Goal: Transaction & Acquisition: Purchase product/service

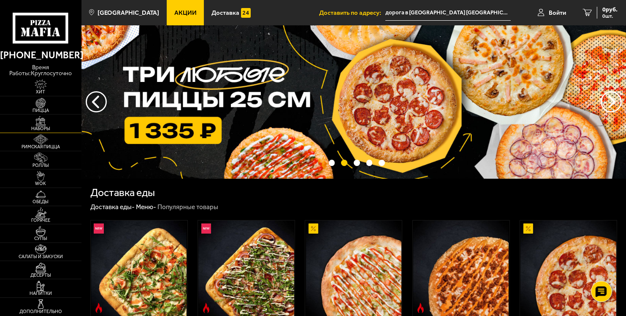
click at [39, 120] on img at bounding box center [40, 121] width 25 height 10
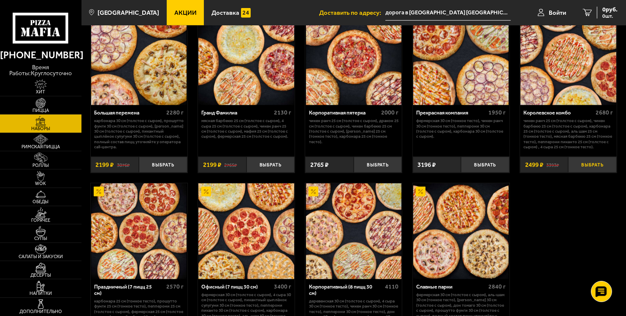
scroll to position [844, 0]
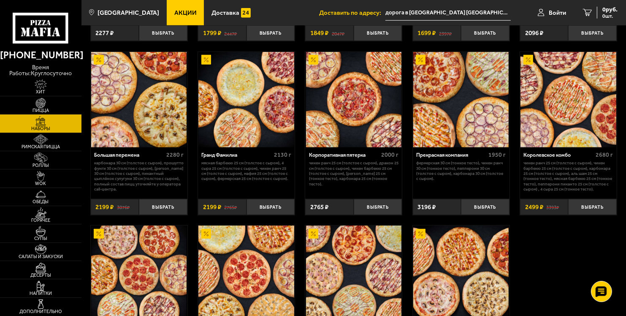
click at [557, 83] on img at bounding box center [568, 99] width 95 height 95
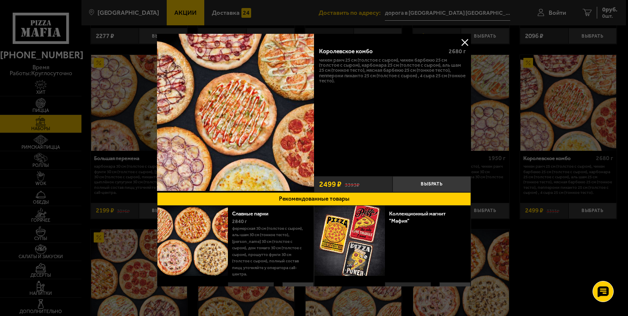
click at [465, 39] on button at bounding box center [465, 42] width 13 height 13
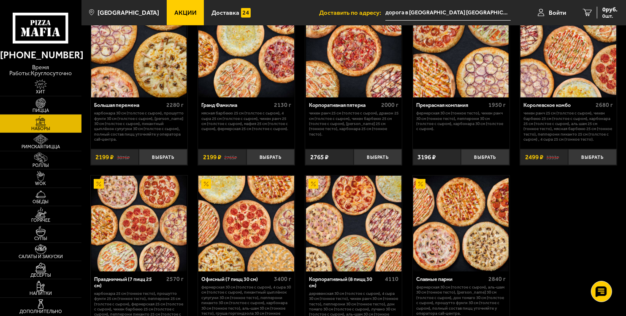
scroll to position [971, 0]
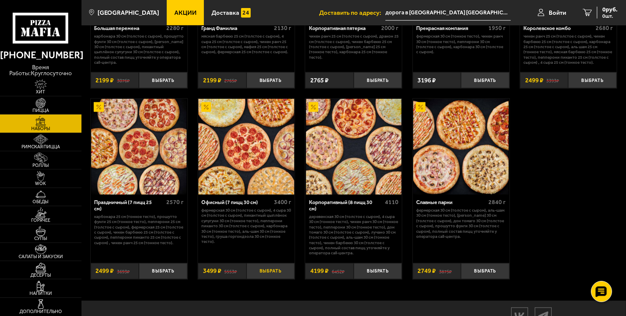
click at [255, 272] on button "Выбрать" at bounding box center [271, 271] width 49 height 16
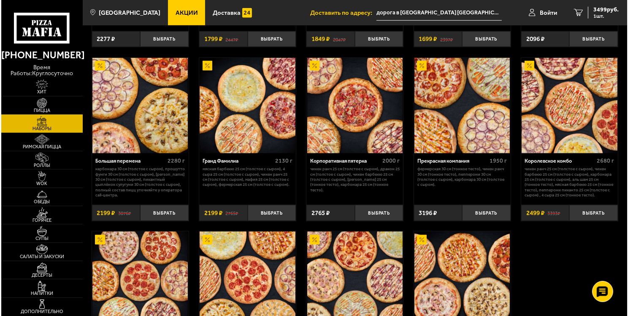
scroll to position [802, 0]
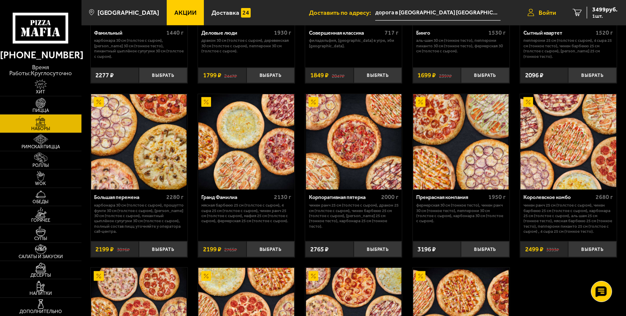
click at [544, 10] on span "Войти" at bounding box center [547, 13] width 17 height 6
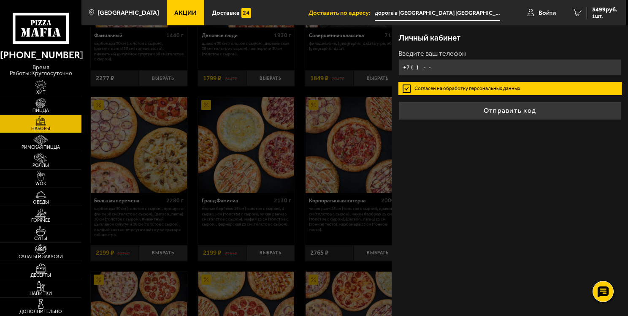
click at [413, 66] on input "+7 ( ) - -" at bounding box center [510, 67] width 223 height 16
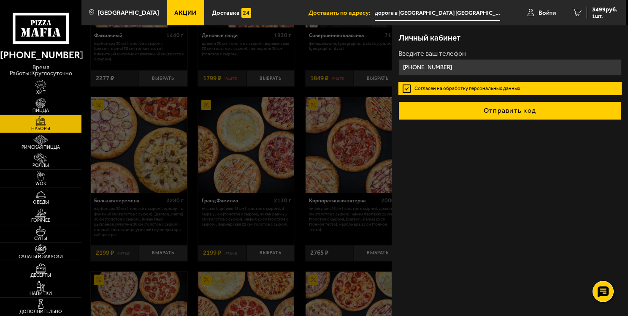
type input "[PHONE_NUMBER]"
click at [506, 110] on button "Отправить код" at bounding box center [510, 110] width 223 height 19
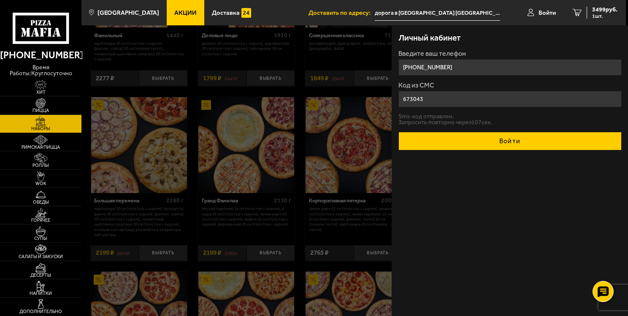
type input "673043"
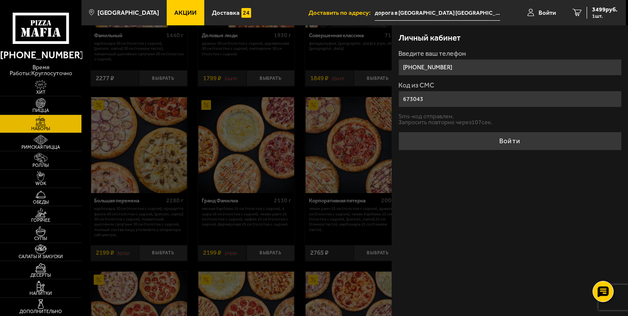
click at [435, 134] on button "Войти" at bounding box center [510, 141] width 223 height 19
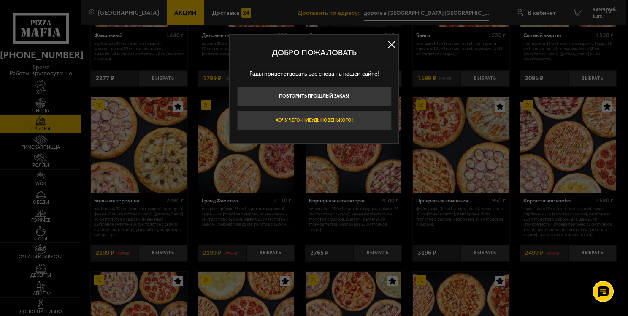
click at [348, 121] on button "Хочу чего-нибудь новенького!" at bounding box center [314, 121] width 155 height 20
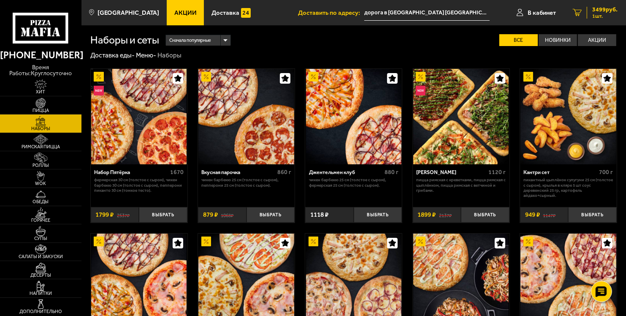
click at [596, 10] on span "3499 руб." at bounding box center [605, 10] width 25 height 6
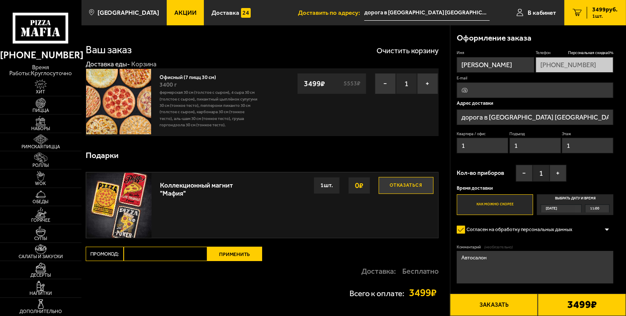
click at [598, 210] on span "11:00" at bounding box center [594, 209] width 9 height 8
click at [0, 0] on input "Выбрать дату и время Сегодня 11:00" at bounding box center [0, 0] width 0 height 0
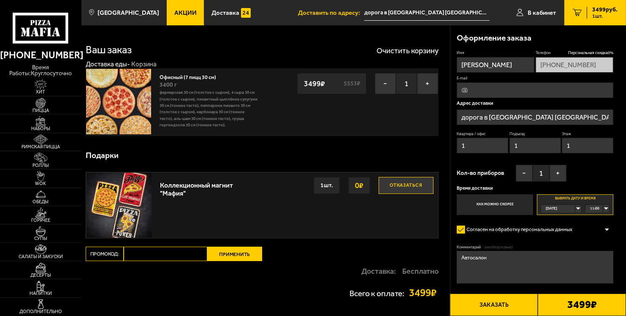
click at [596, 208] on span "11:00" at bounding box center [594, 209] width 9 height 8
click at [601, 249] on li "12:00" at bounding box center [597, 249] width 23 height 8
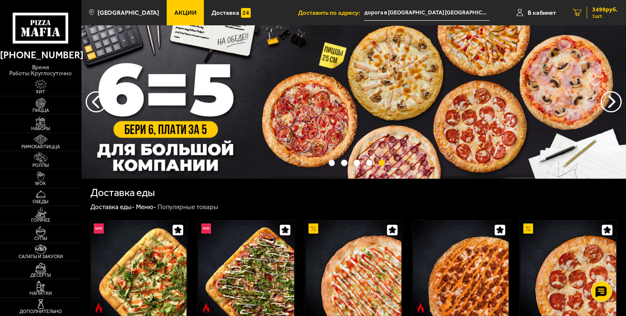
click at [597, 15] on span "1 шт." at bounding box center [605, 16] width 25 height 5
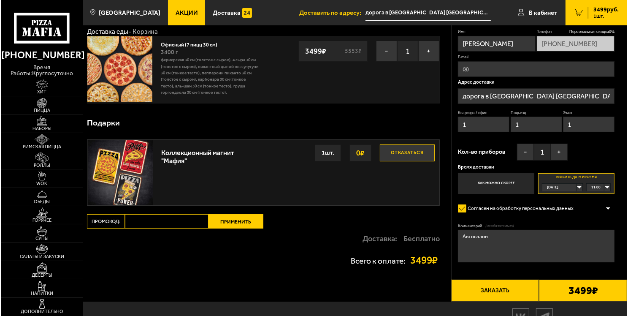
scroll to position [73, 0]
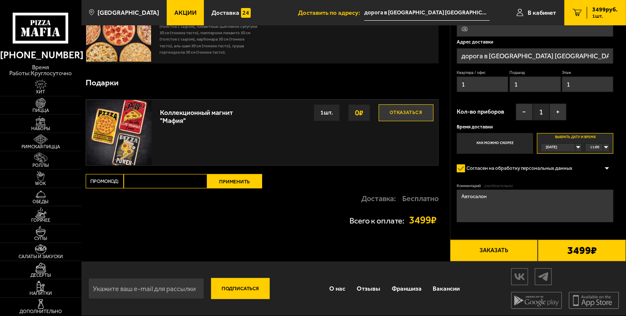
click at [490, 255] on button "Заказать" at bounding box center [494, 250] width 88 height 22
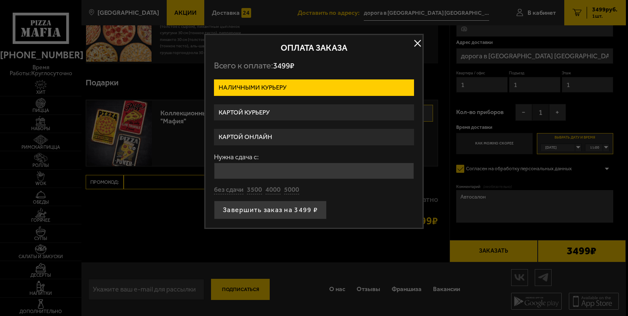
click at [249, 109] on label "Картой курьеру" at bounding box center [314, 112] width 200 height 16
click at [0, 0] on input "Картой курьеру" at bounding box center [0, 0] width 0 height 0
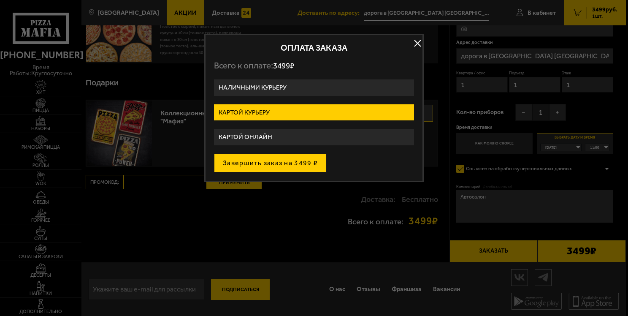
click at [282, 162] on button "Завершить заказ на 3499 ₽" at bounding box center [270, 163] width 113 height 19
